Goal: Transaction & Acquisition: Book appointment/travel/reservation

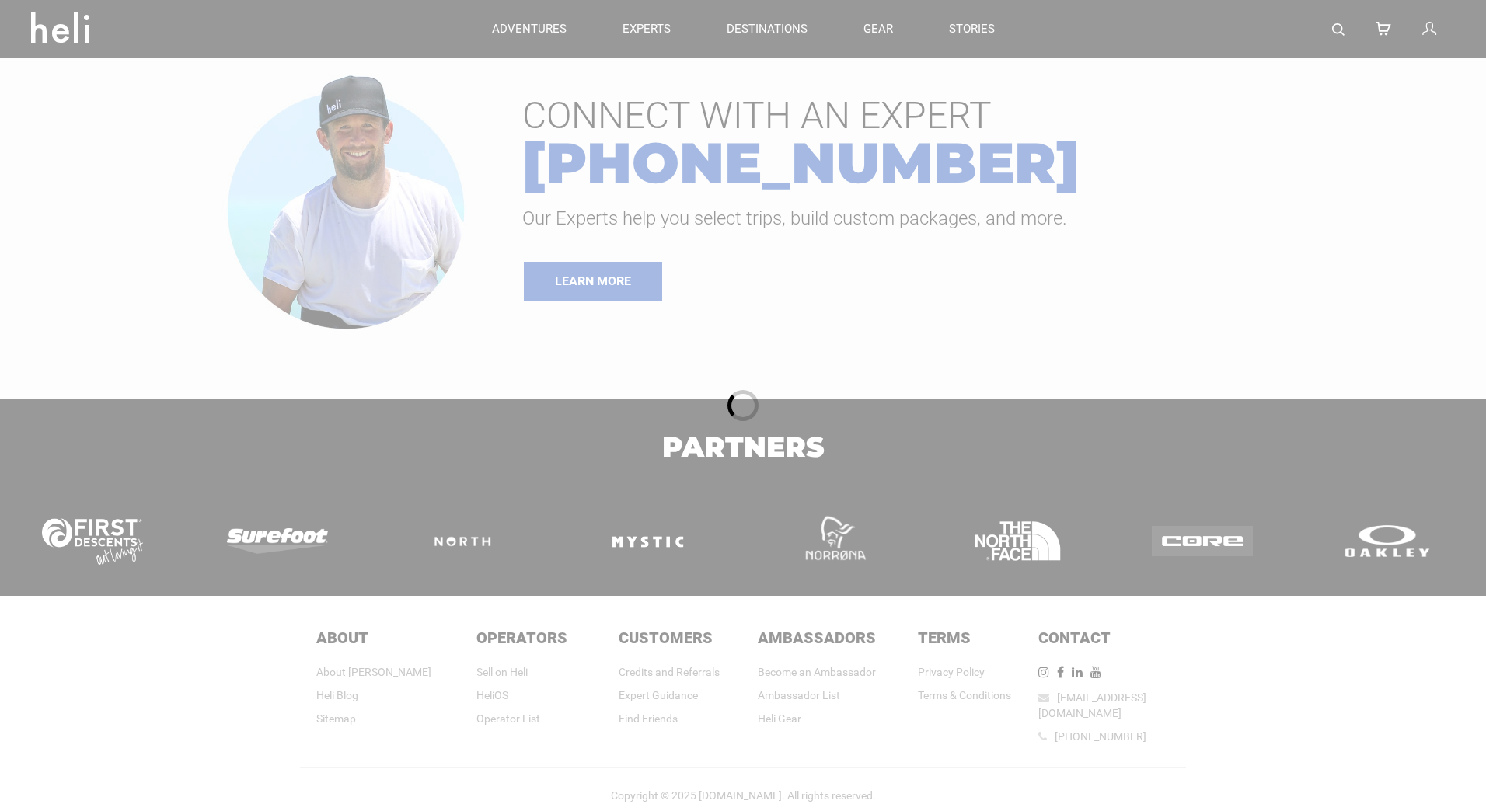
type input "Heli Skiing"
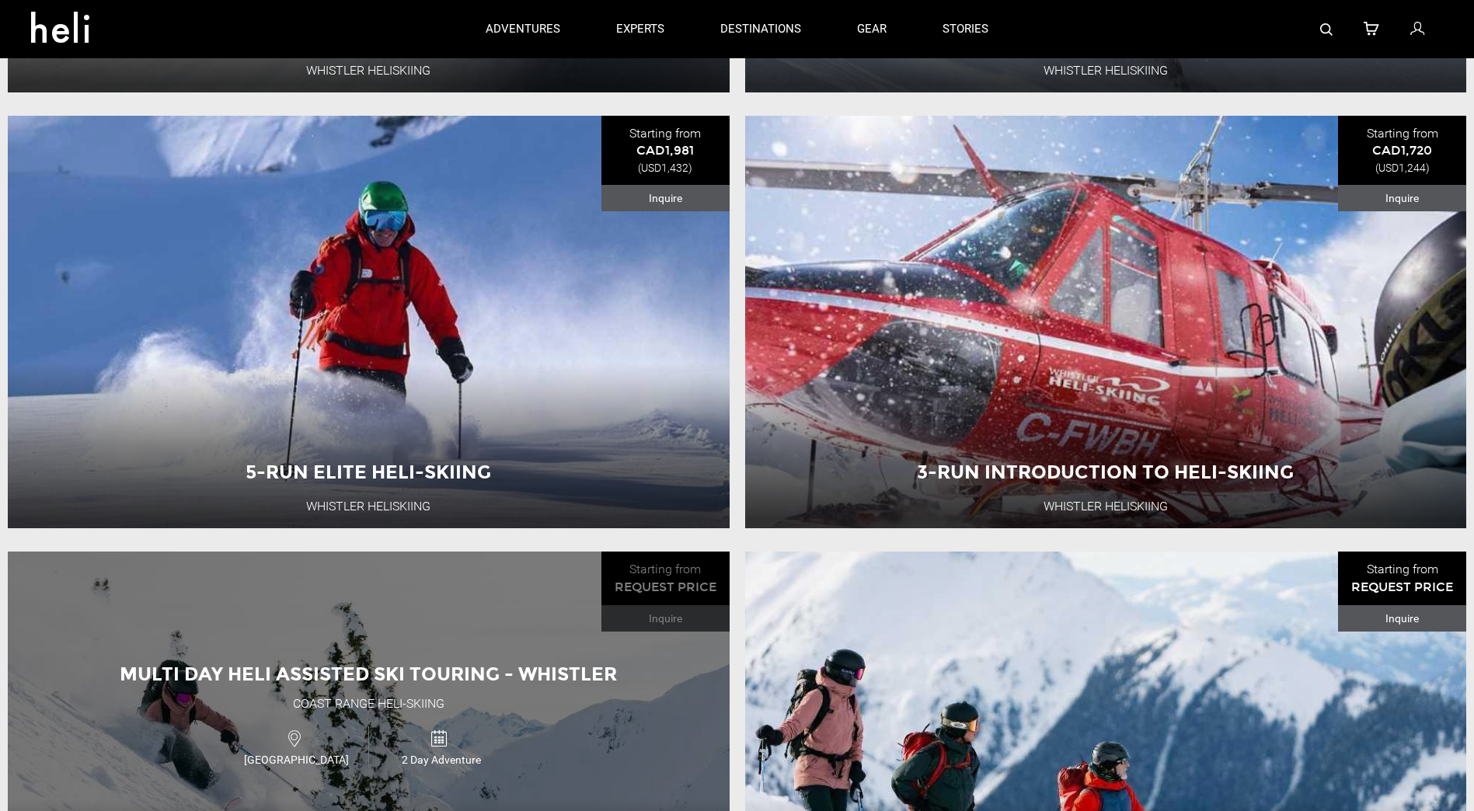
scroll to position [544, 0]
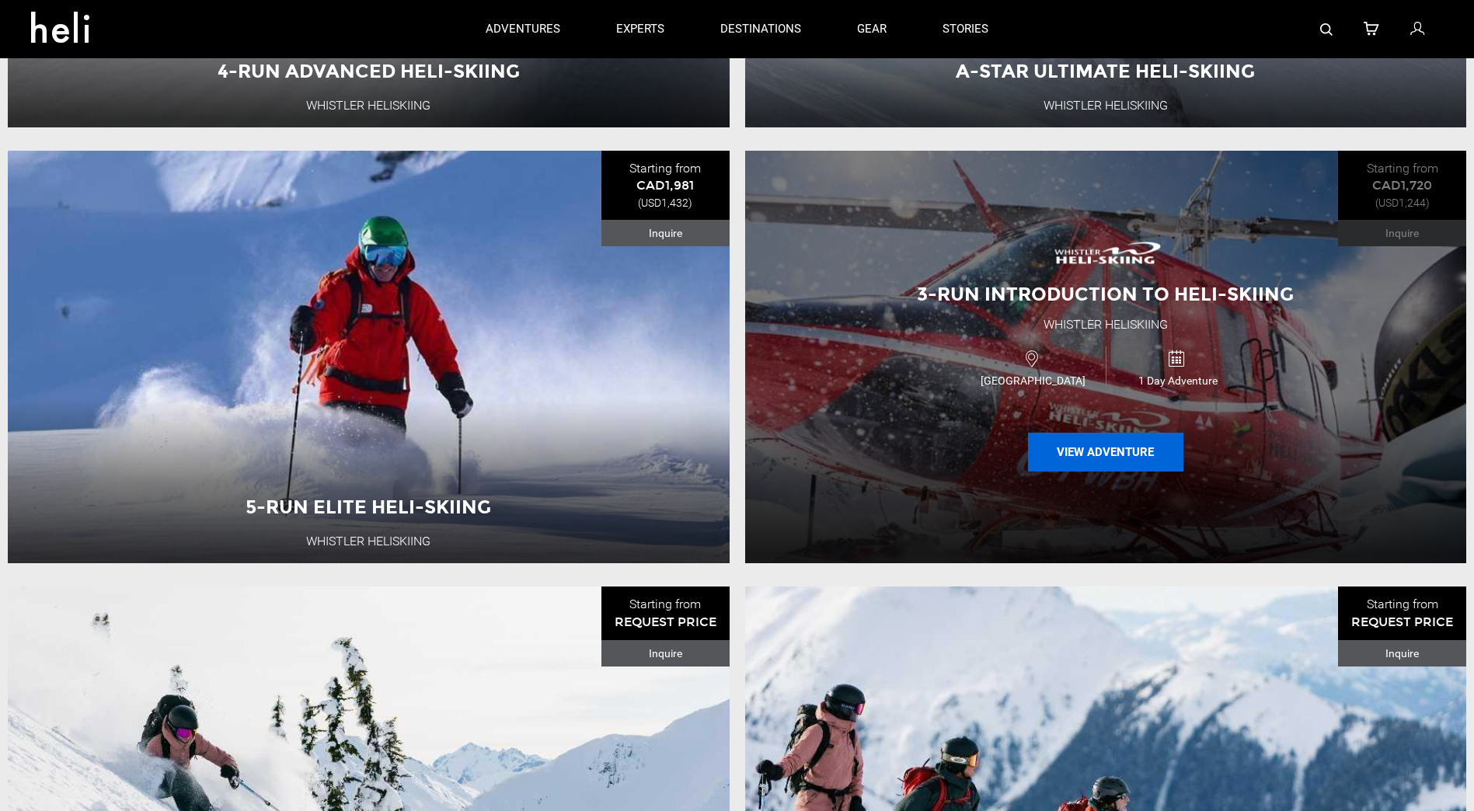
click at [1108, 453] on button "View Adventure" at bounding box center [1105, 452] width 155 height 39
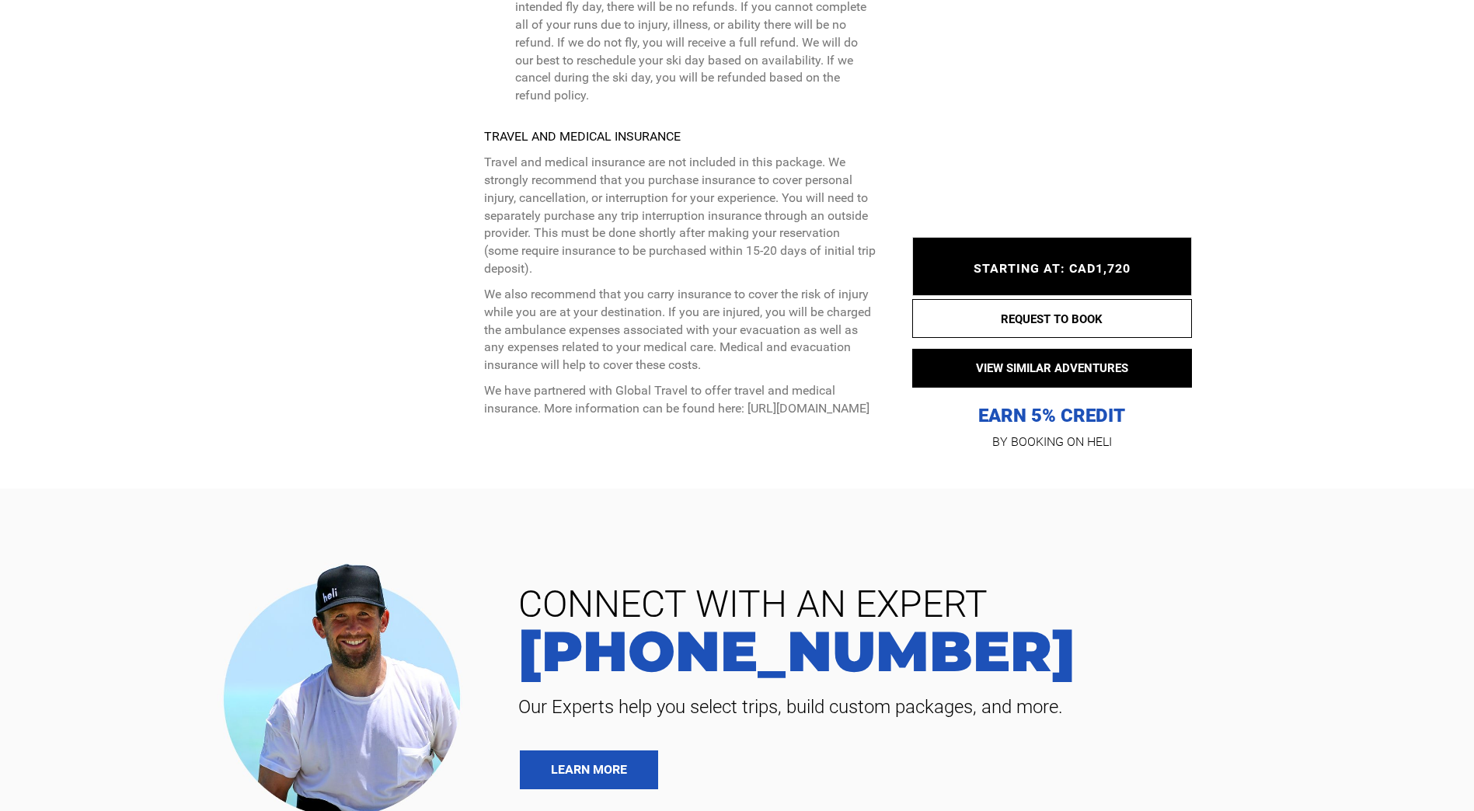
scroll to position [4352, 0]
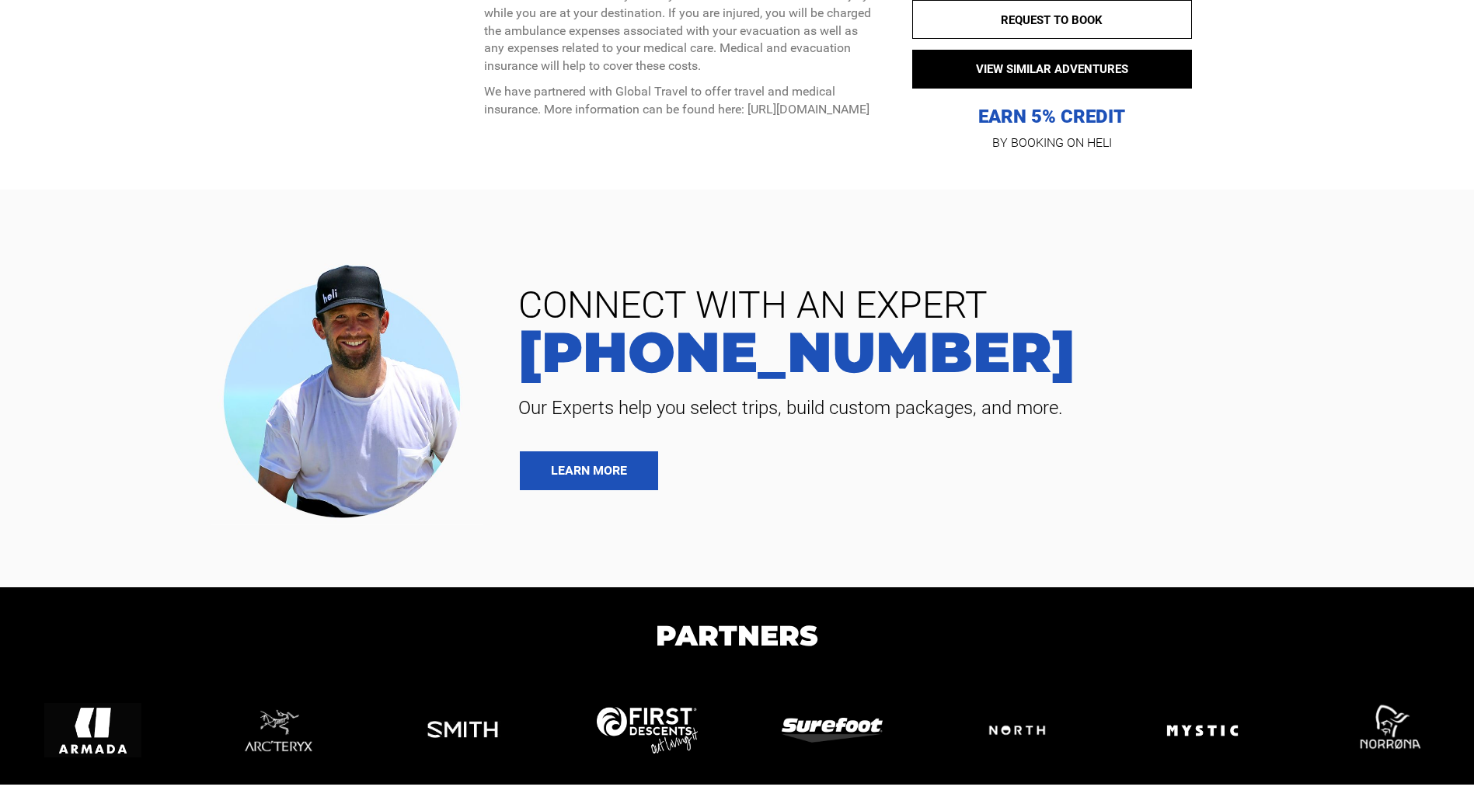
type input "Heli Skiing"
